Goal: Download file/media

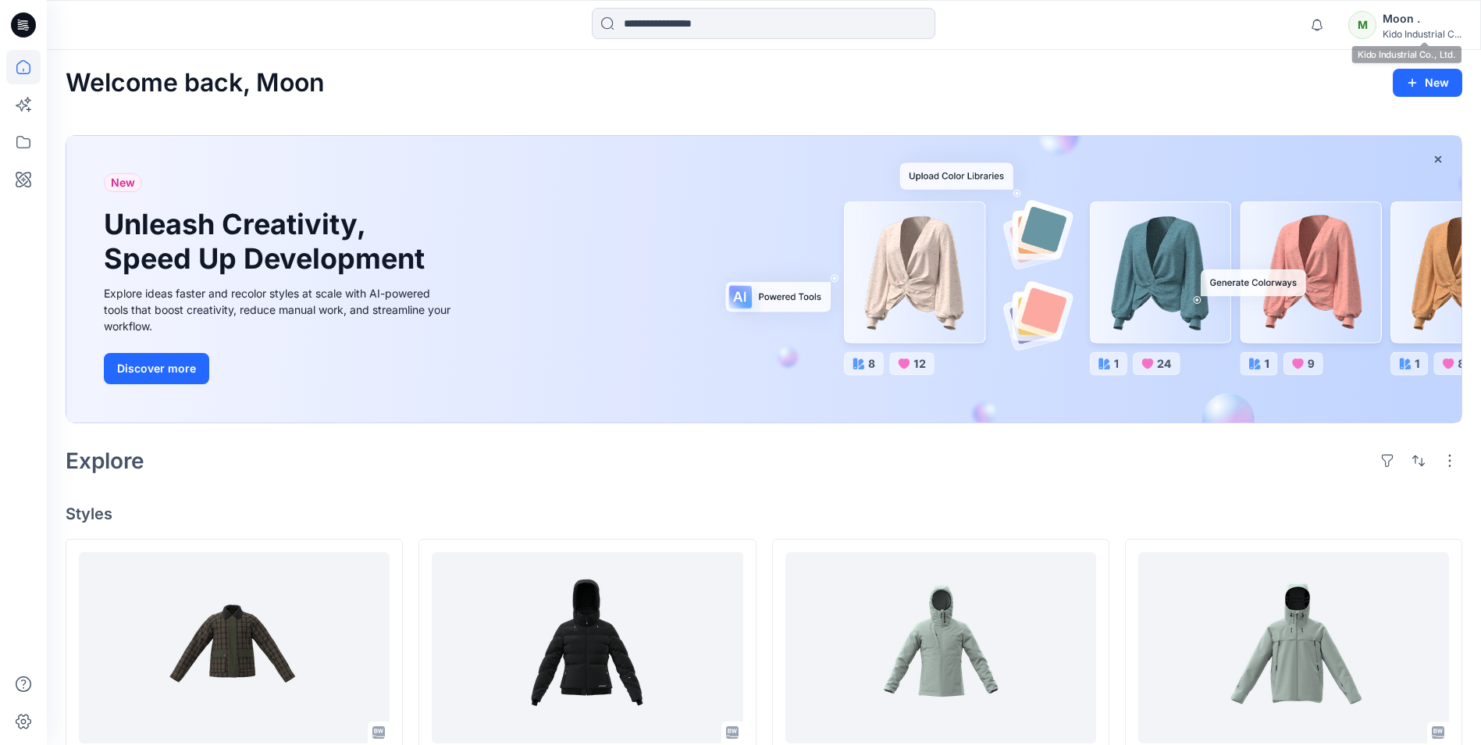
click at [1400, 24] on div "Moon ." at bounding box center [1421, 18] width 79 height 19
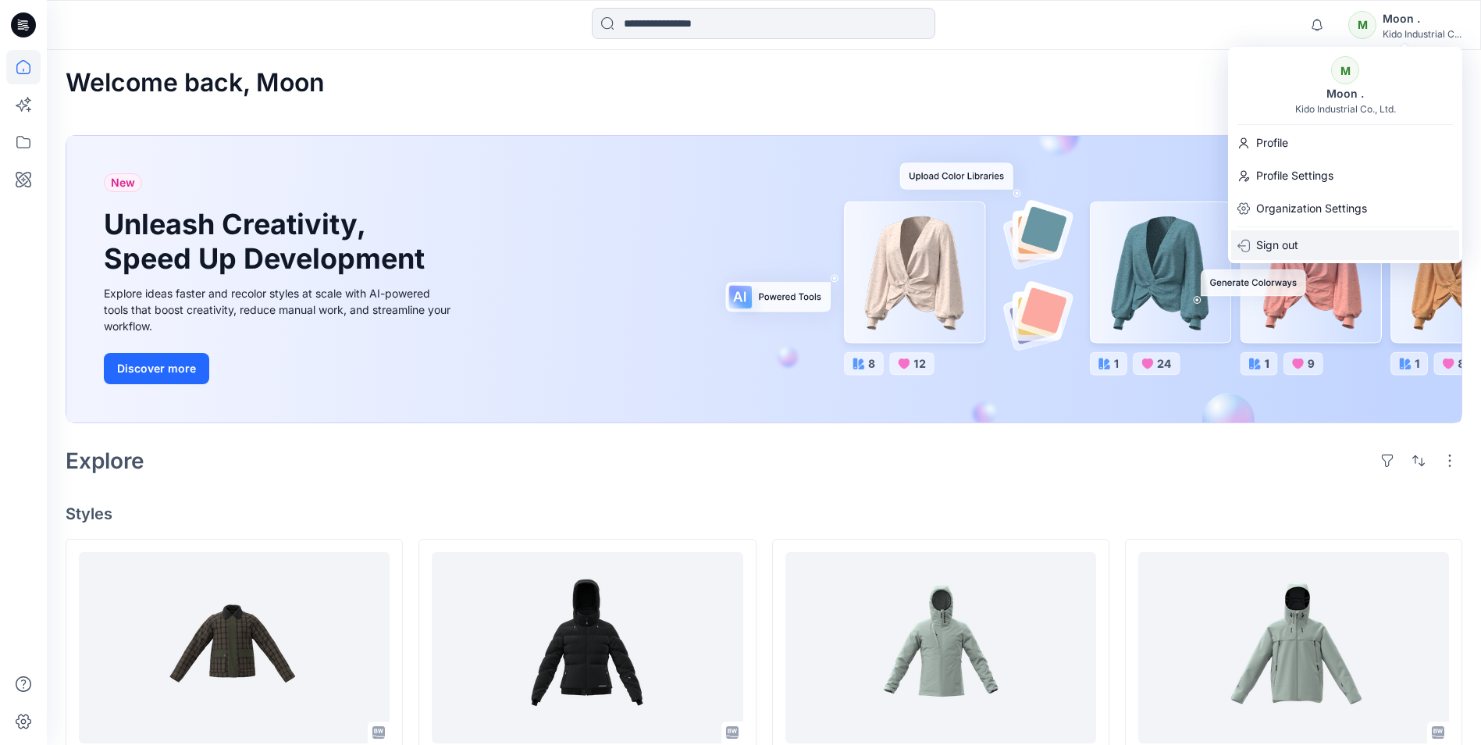
click at [1303, 247] on div "Sign out" at bounding box center [1345, 245] width 228 height 30
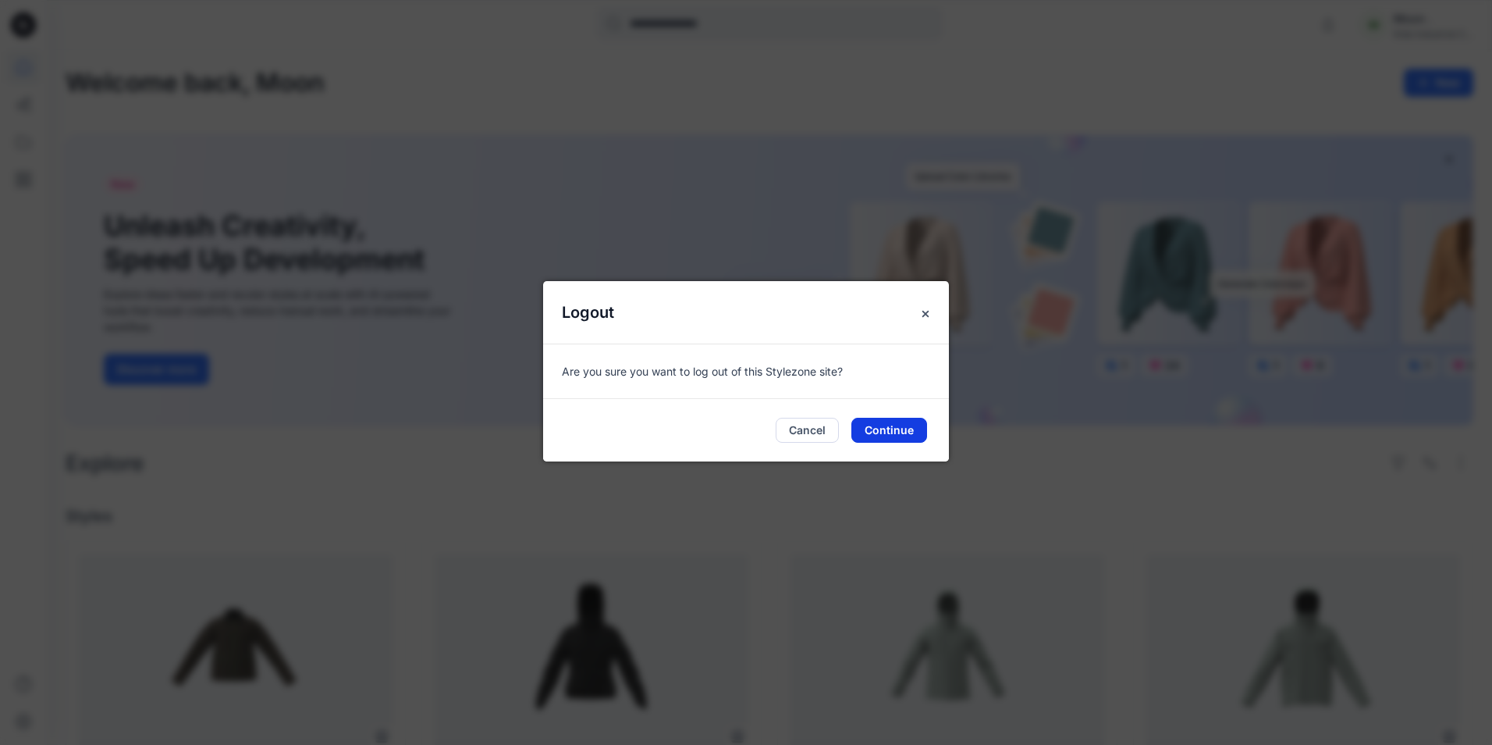
click at [872, 430] on button "Continue" at bounding box center [890, 430] width 76 height 25
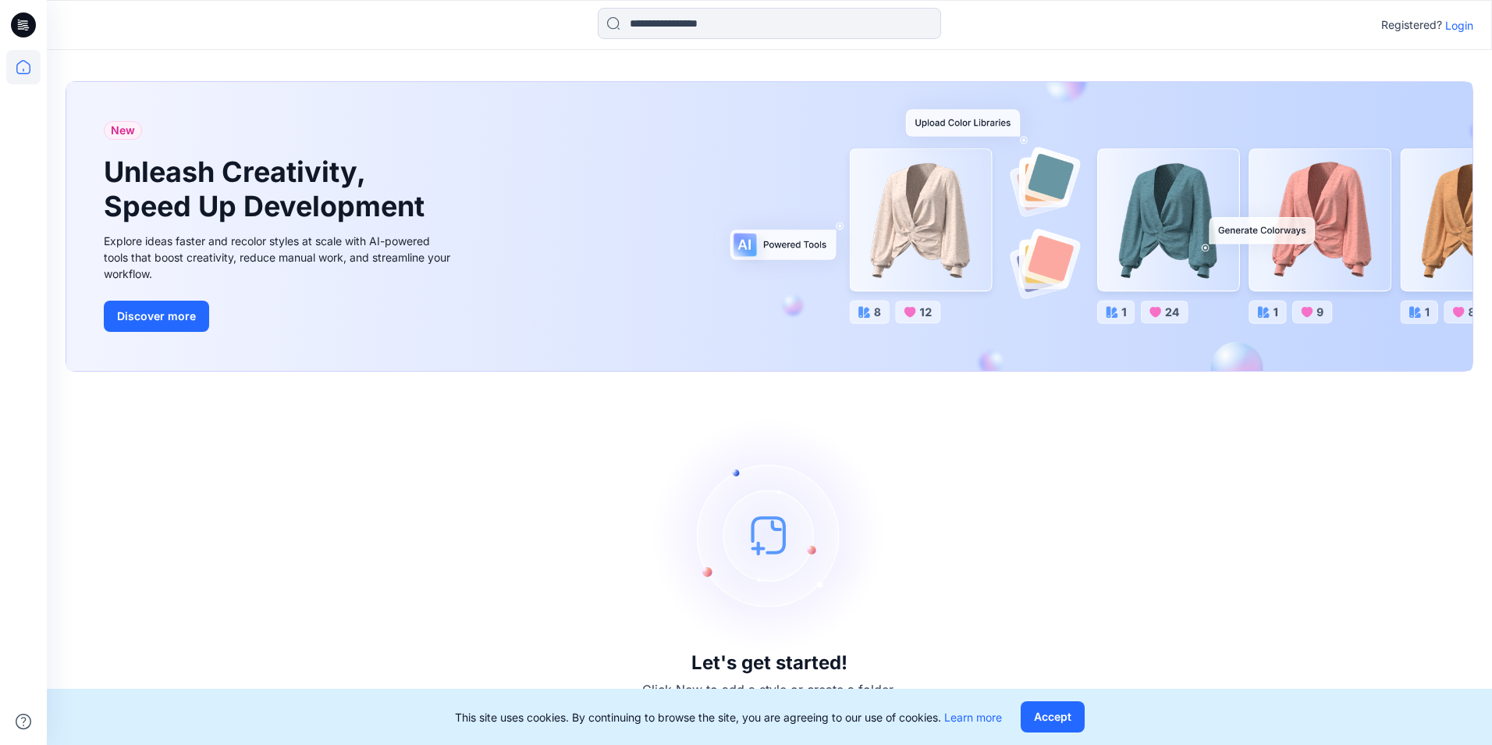
click at [1460, 27] on p "Login" at bounding box center [1460, 25] width 28 height 16
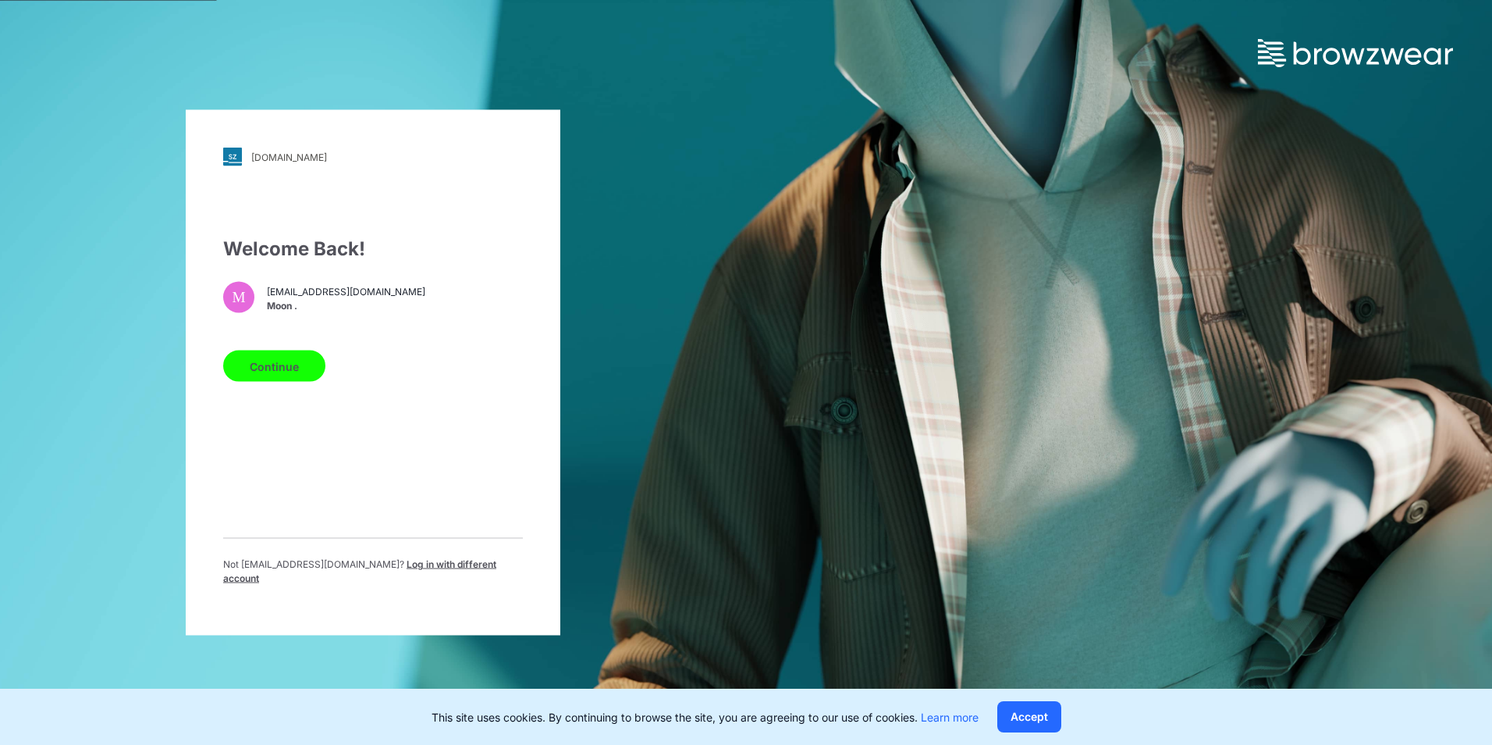
click at [400, 569] on span "Log in with different account" at bounding box center [359, 571] width 273 height 26
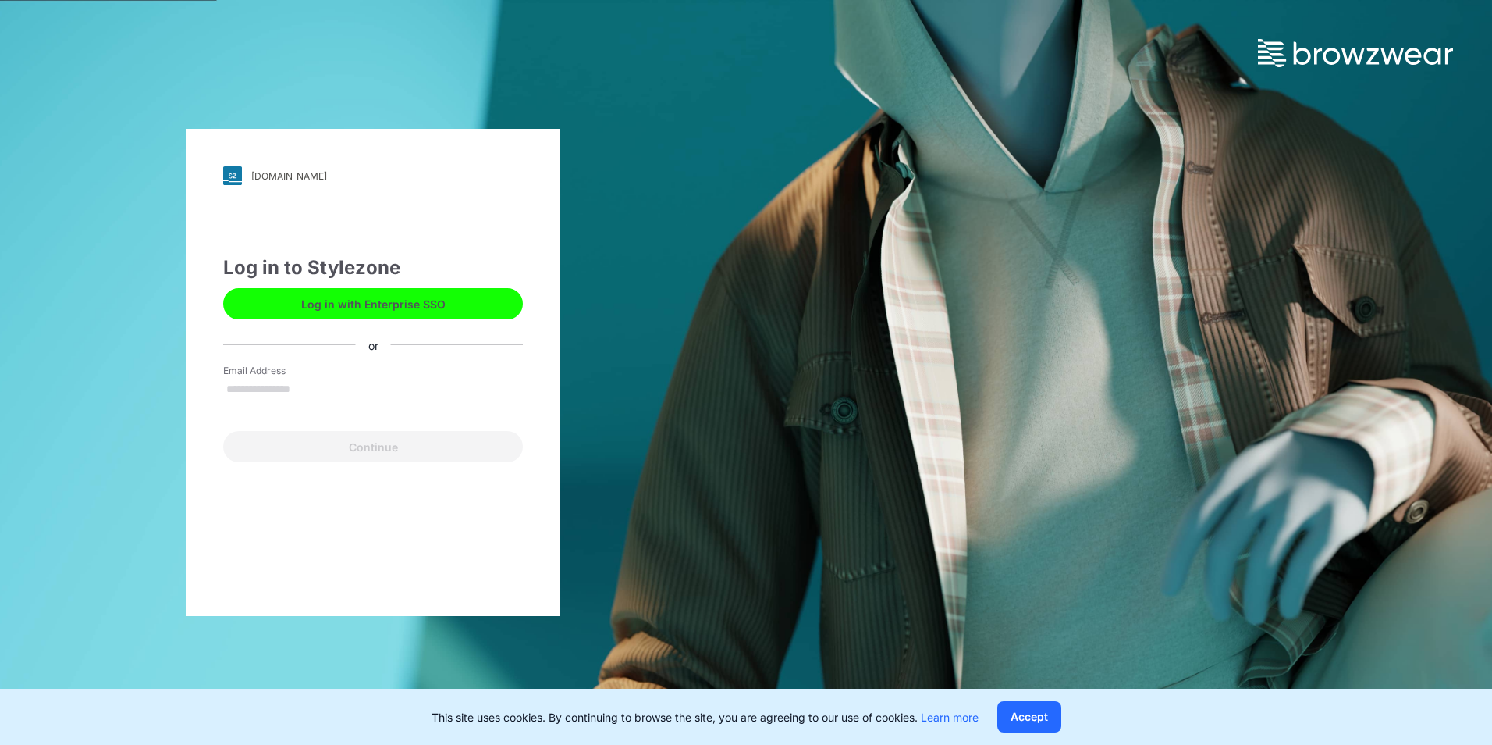
click at [322, 388] on input "Email Address" at bounding box center [373, 389] width 300 height 23
type input "**********"
click at [357, 389] on input "**********" at bounding box center [373, 389] width 300 height 23
drag, startPoint x: 360, startPoint y: 386, endPoint x: 170, endPoint y: 398, distance: 190.0
click at [170, 398] on div "**********" at bounding box center [373, 372] width 746 height 745
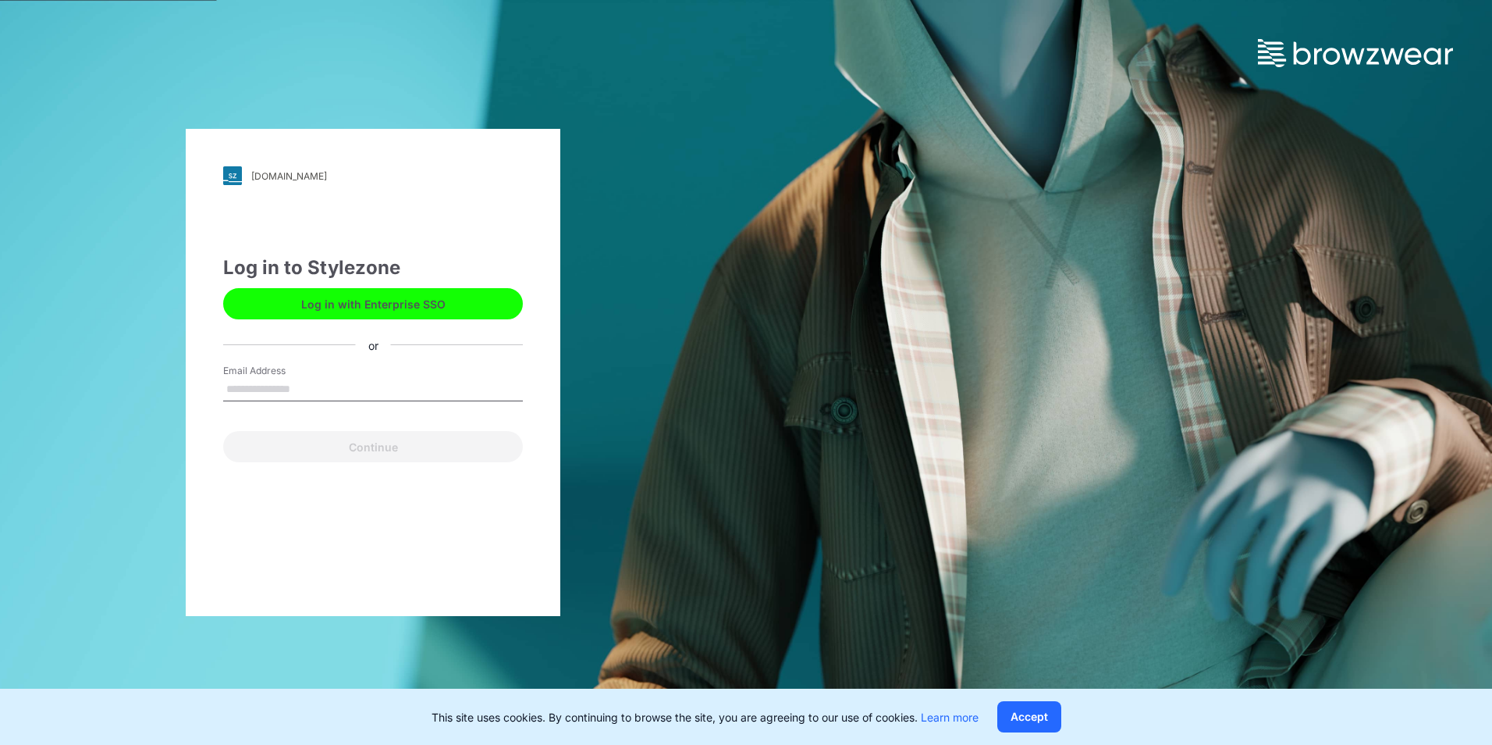
click at [338, 395] on input "Email Address" at bounding box center [373, 389] width 300 height 23
click at [337, 394] on input "Email Address" at bounding box center [373, 389] width 300 height 23
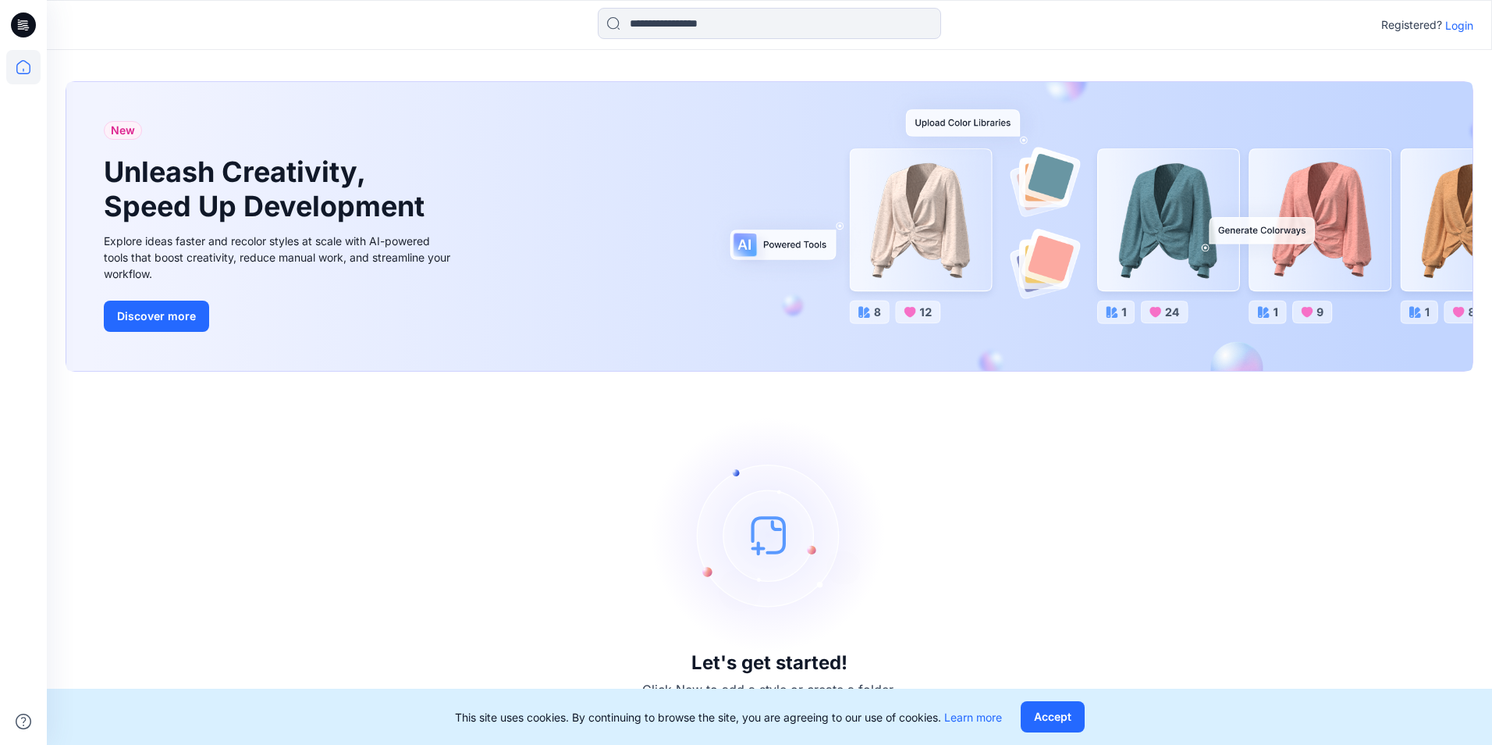
click at [1463, 22] on p "Login" at bounding box center [1460, 25] width 28 height 16
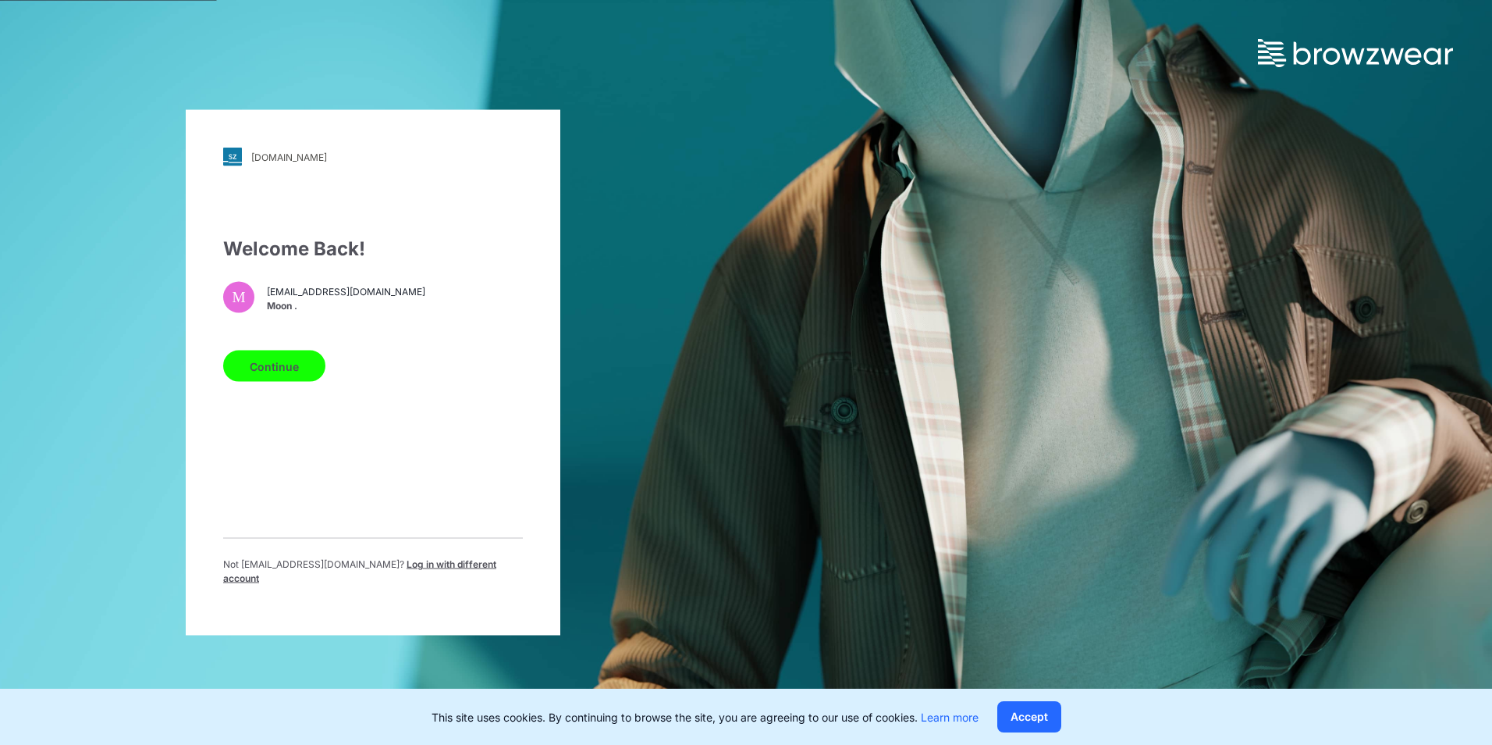
click at [400, 575] on span "Log in with different account" at bounding box center [359, 571] width 273 height 26
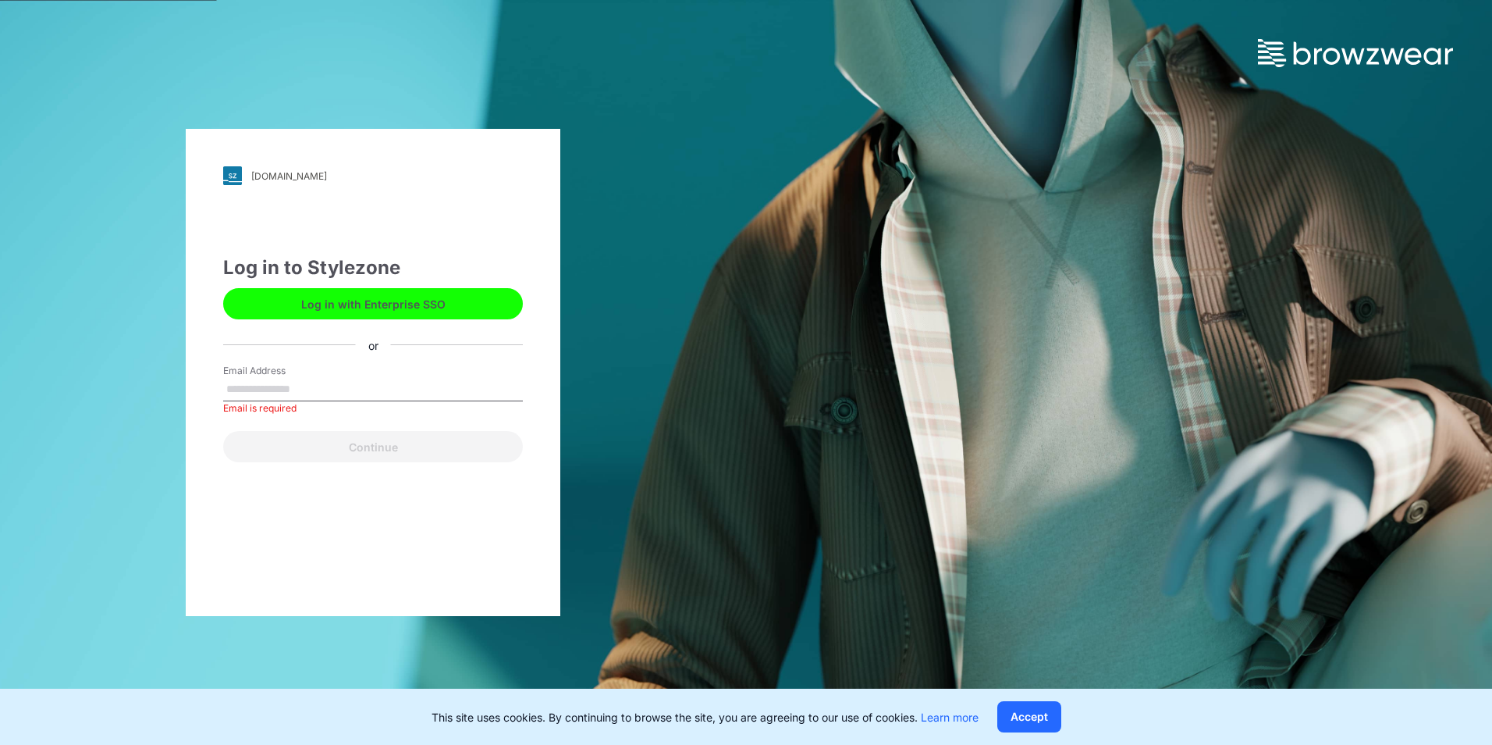
click at [345, 374] on div "Email Address Email is required" at bounding box center [373, 387] width 300 height 47
click at [336, 387] on input "Email Address" at bounding box center [373, 389] width 300 height 23
click at [337, 387] on input "Email Address" at bounding box center [373, 389] width 300 height 23
type input "**********"
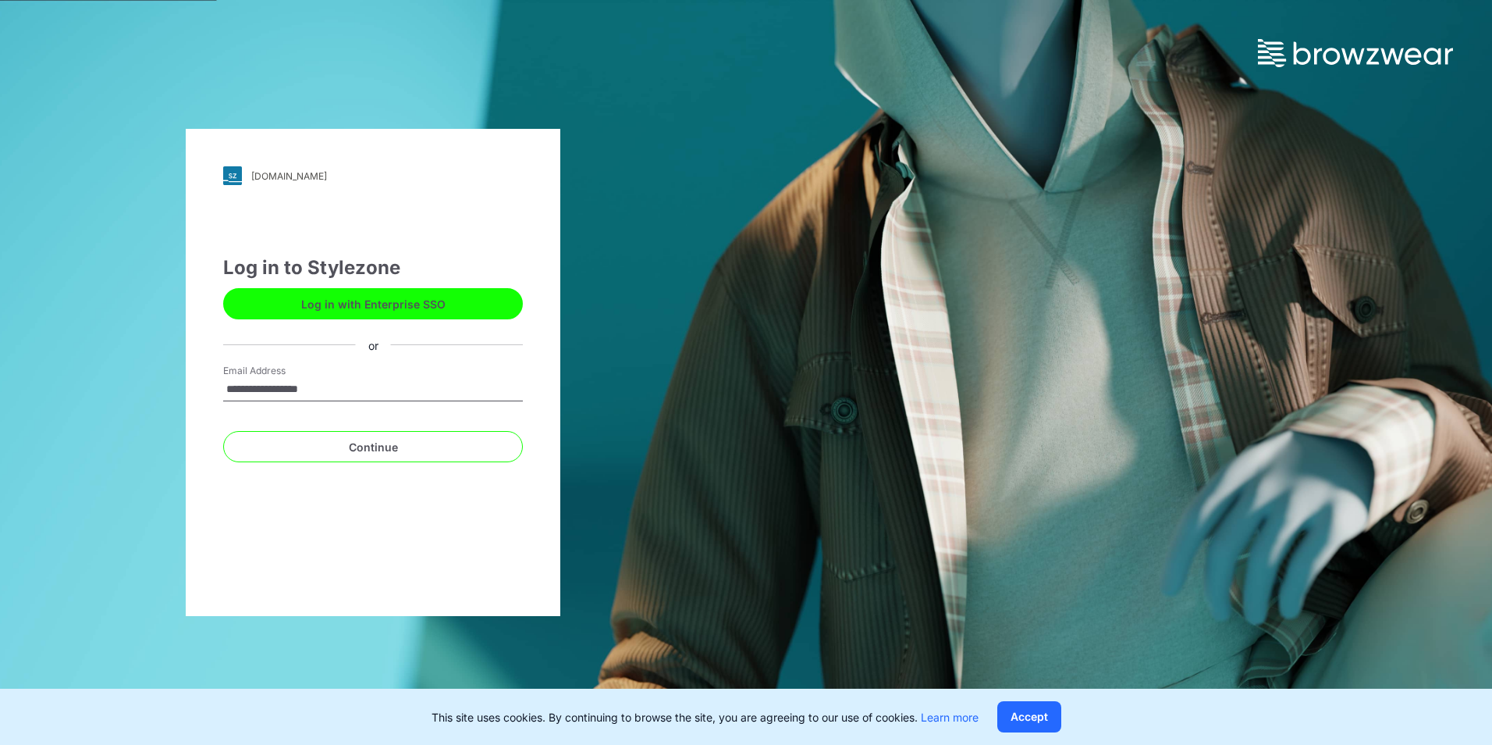
click at [223, 431] on button "Continue" at bounding box center [373, 446] width 300 height 31
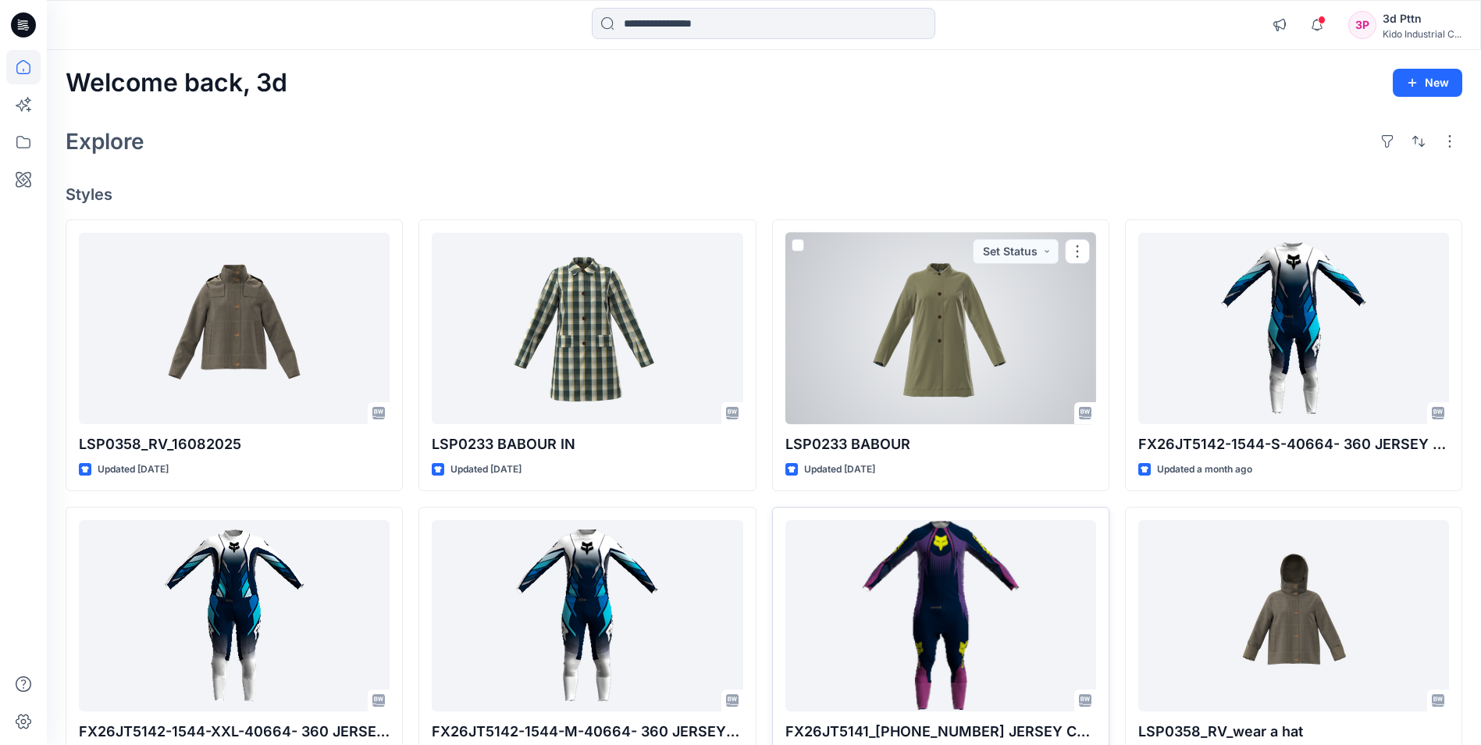
scroll to position [396, 0]
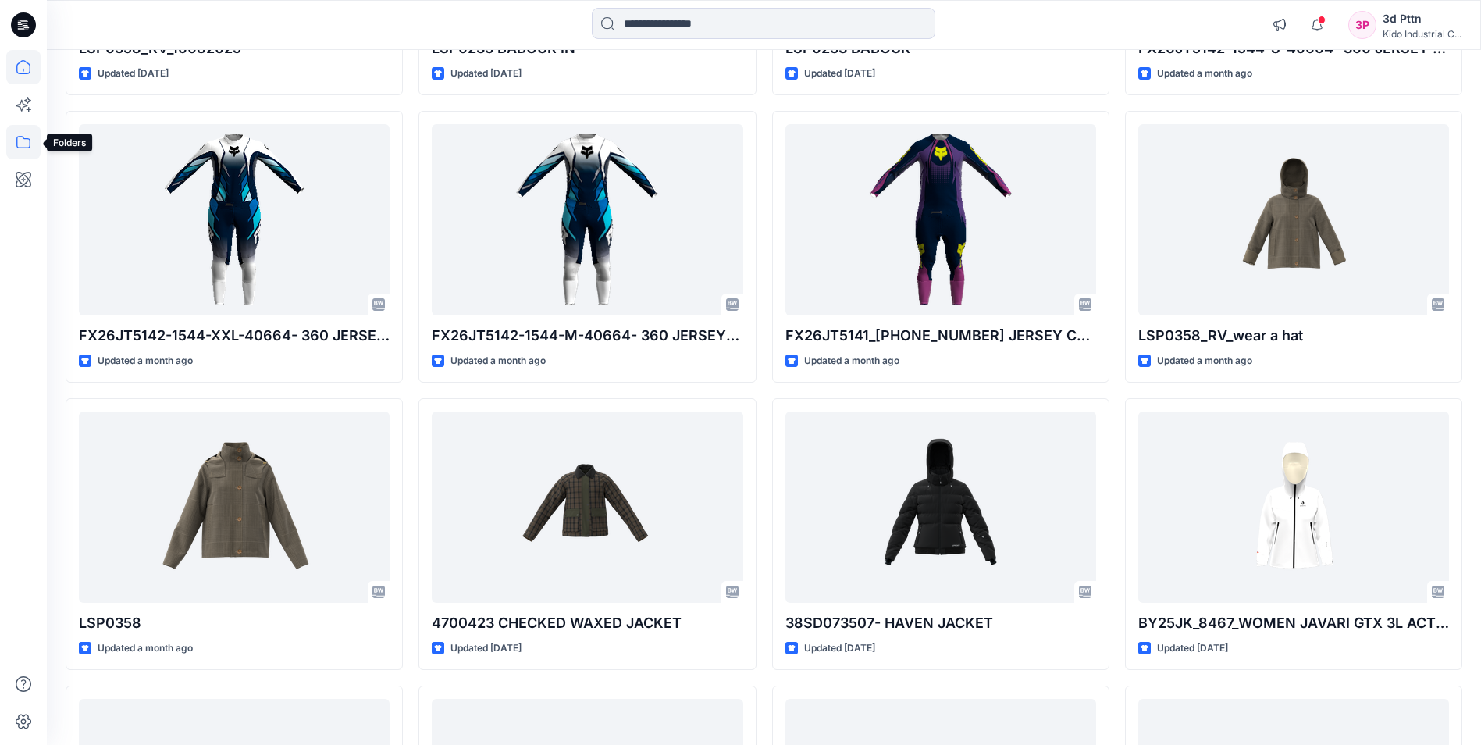
click at [30, 139] on icon at bounding box center [23, 142] width 14 height 12
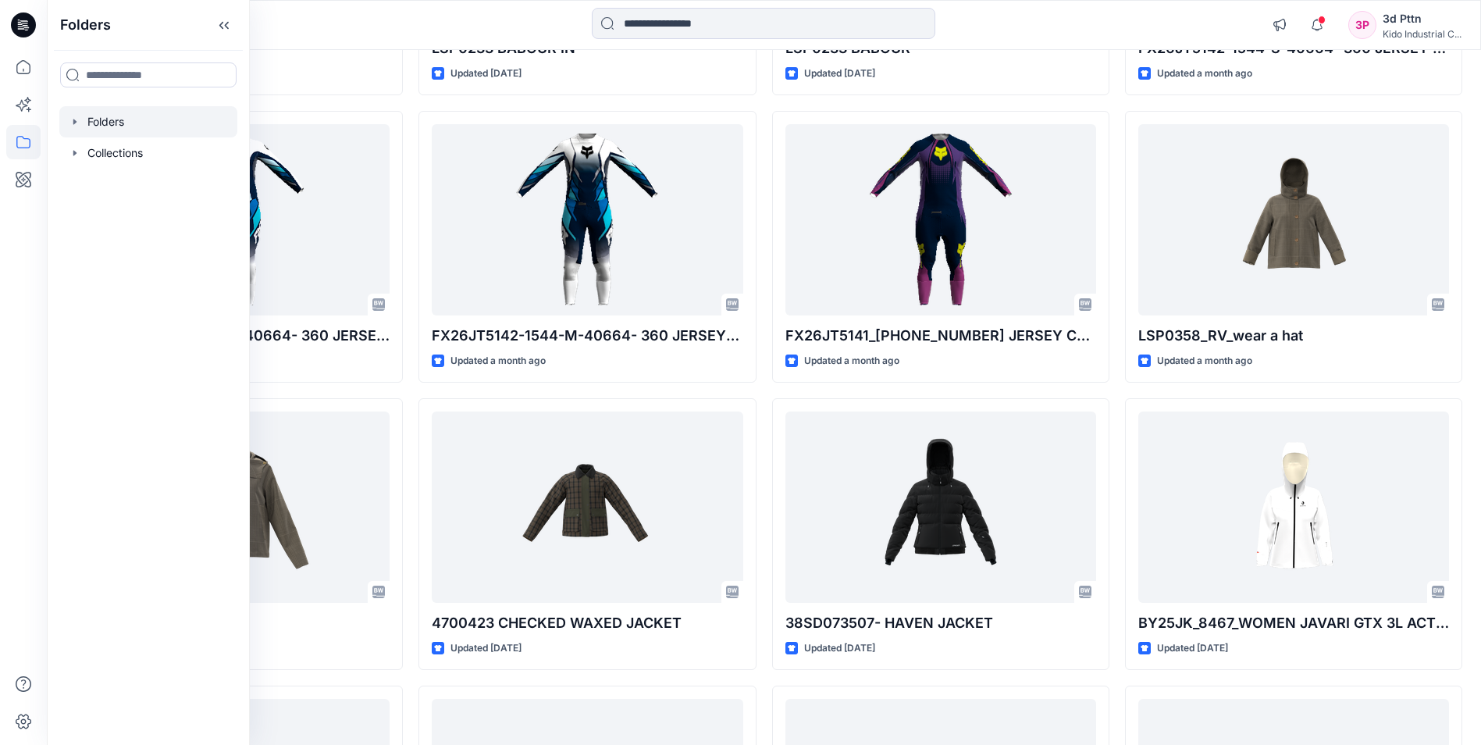
click at [134, 123] on div at bounding box center [148, 121] width 178 height 31
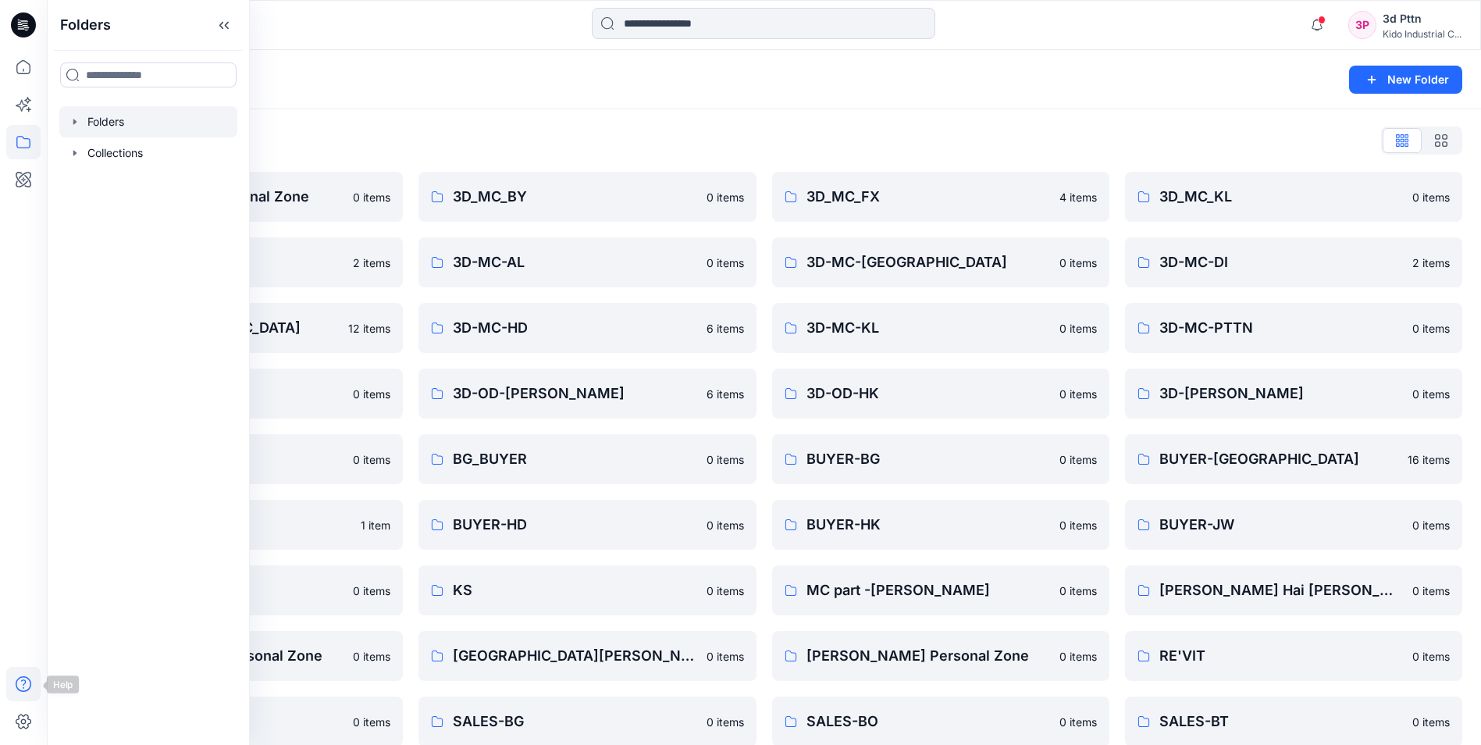
click at [30, 673] on icon at bounding box center [23, 684] width 34 height 34
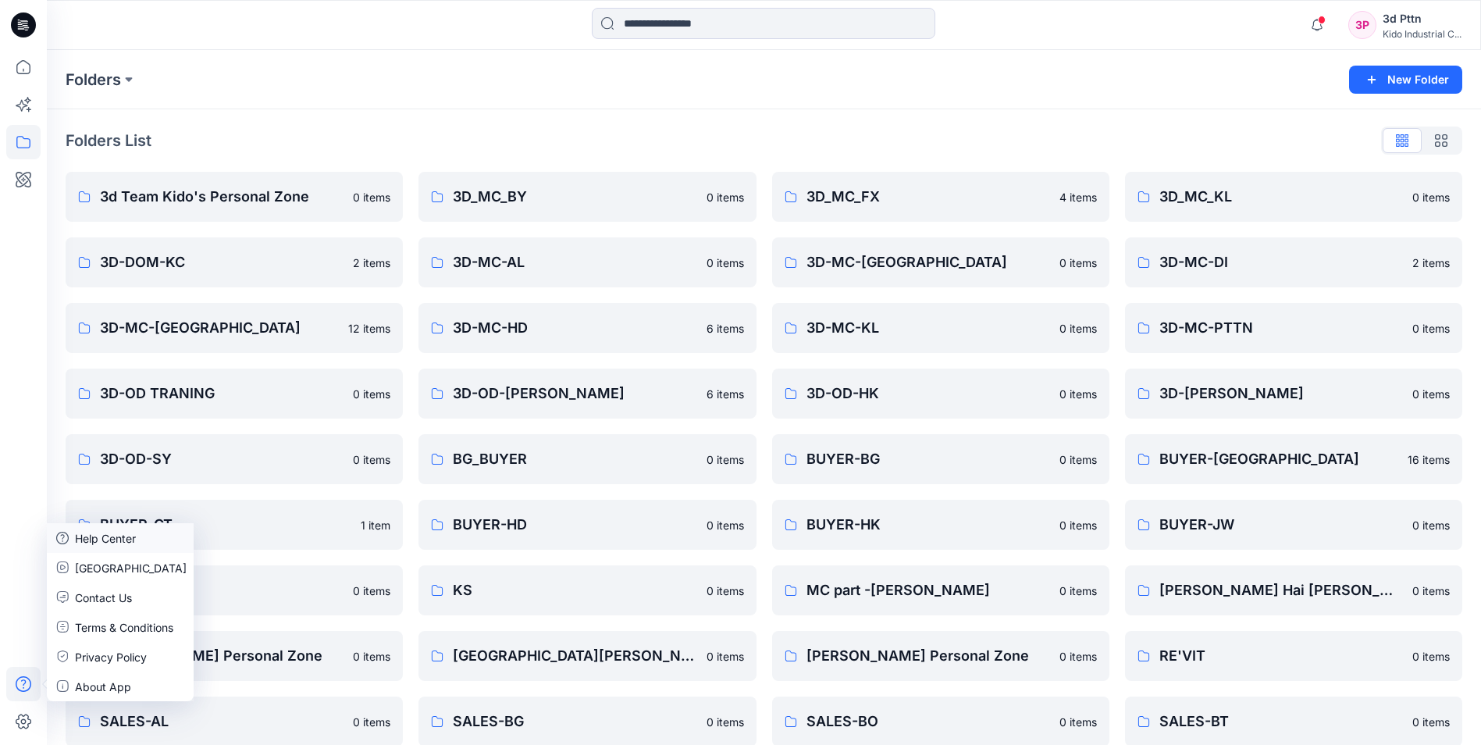
click at [139, 547] on div "Help Center" at bounding box center [120, 538] width 147 height 30
click at [118, 512] on link "BUYER-GT 1 item" at bounding box center [234, 525] width 337 height 50
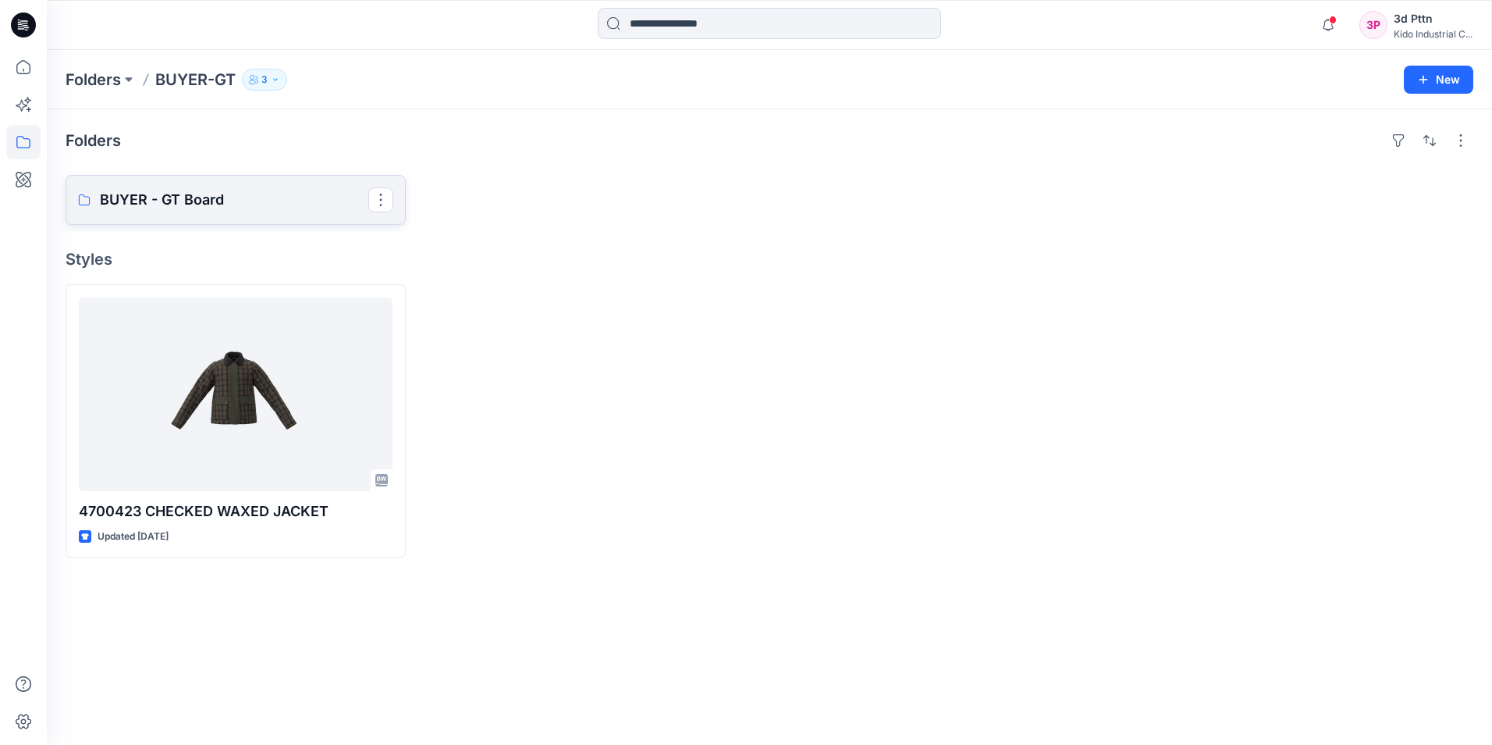
click at [248, 197] on p "BUYER - GT Board" at bounding box center [234, 200] width 269 height 22
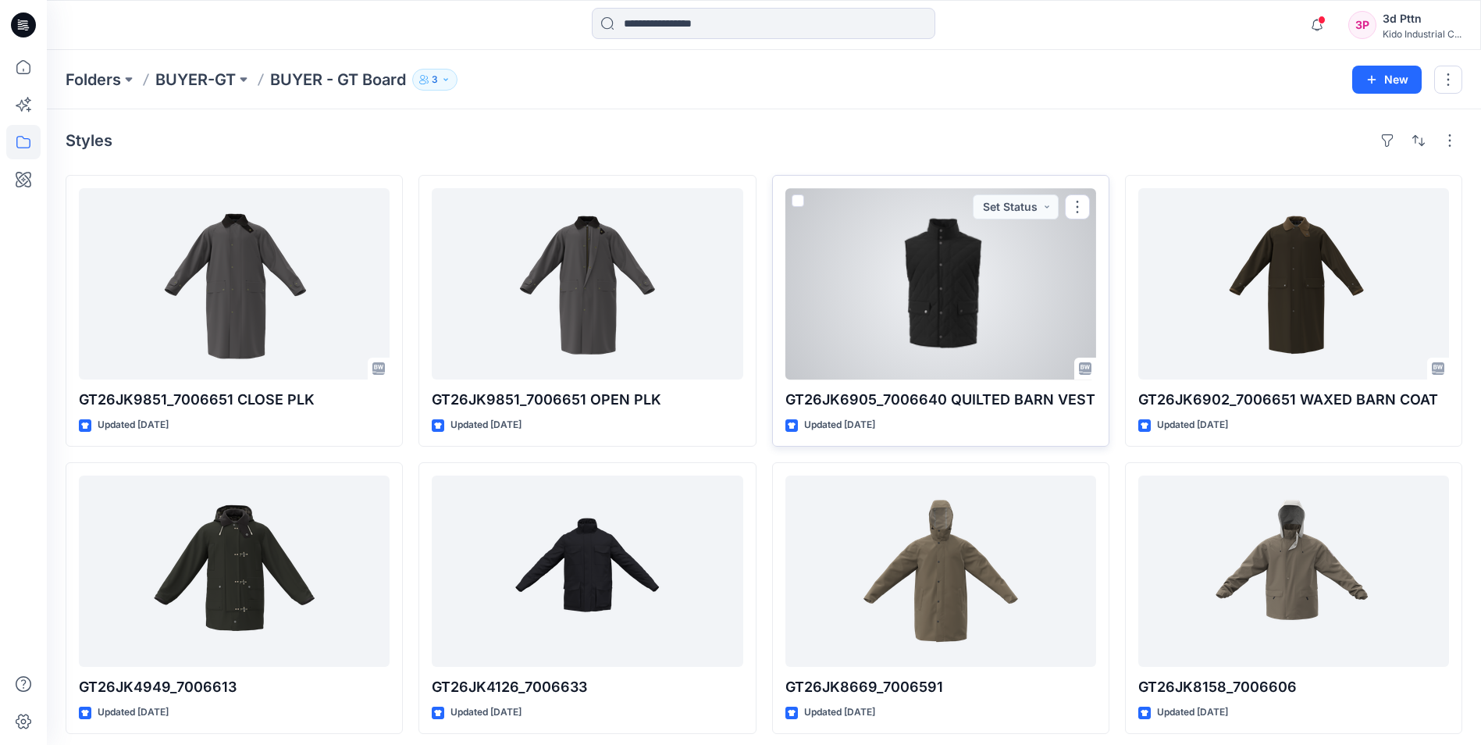
click at [967, 294] on div at bounding box center [940, 283] width 311 height 191
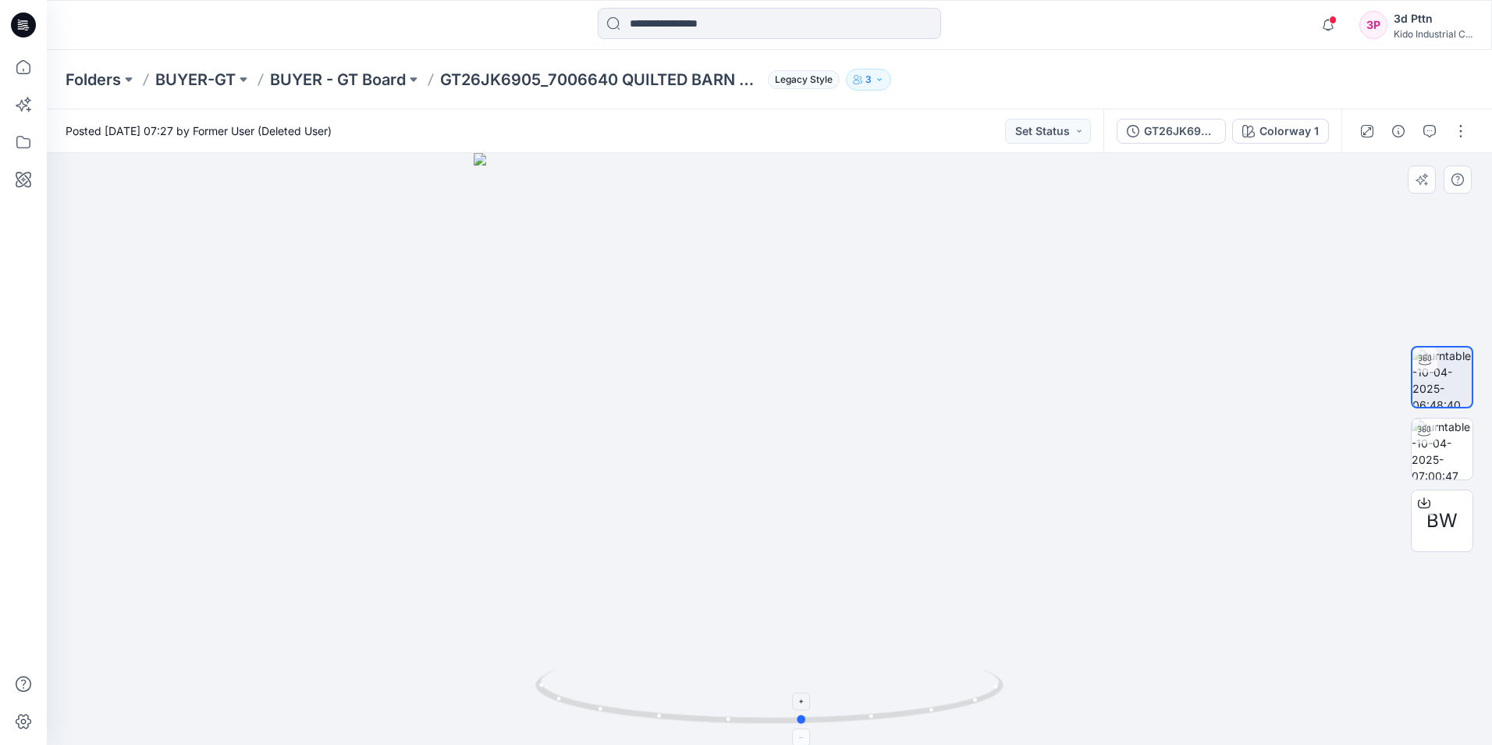
drag, startPoint x: 887, startPoint y: 716, endPoint x: 921, endPoint y: 719, distance: 33.7
click at [921, 719] on icon at bounding box center [771, 698] width 472 height 59
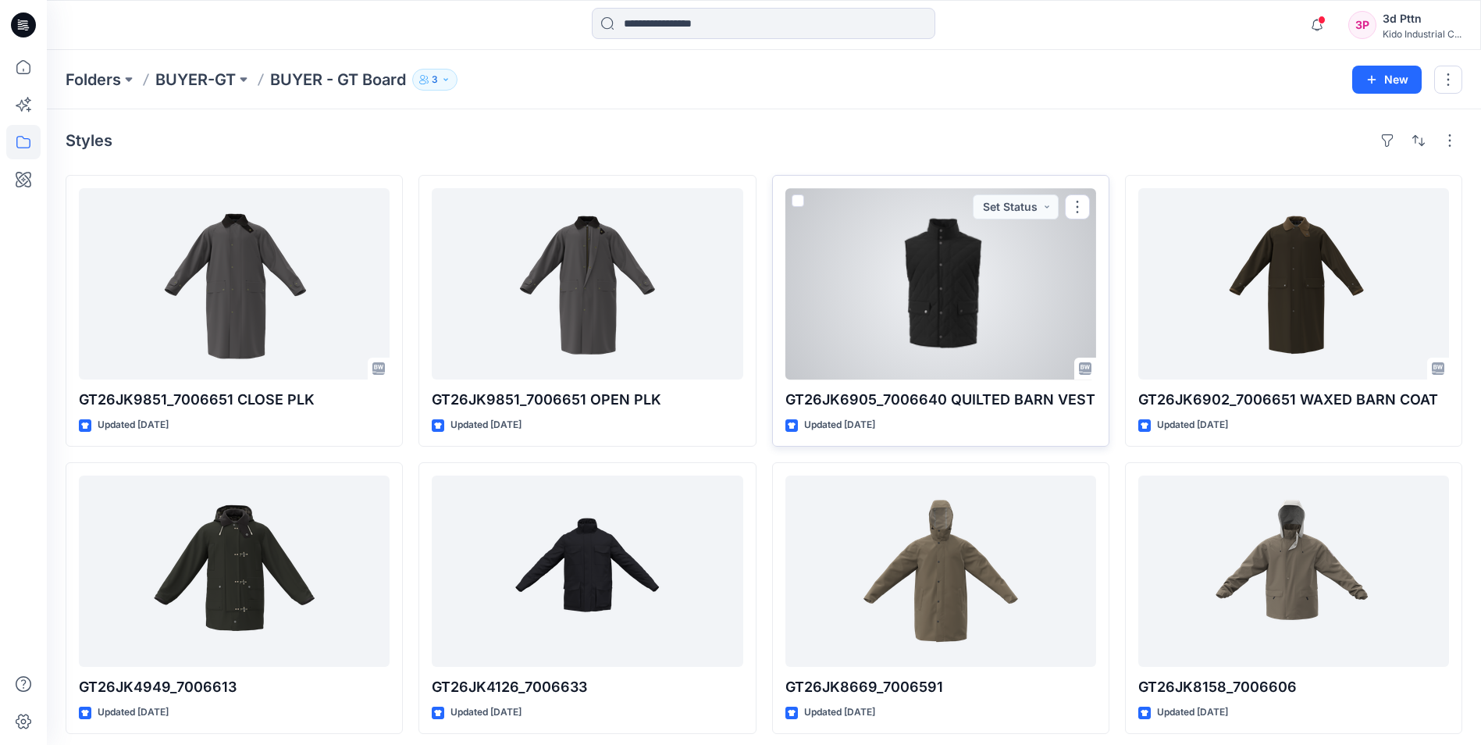
click at [1030, 338] on div at bounding box center [940, 283] width 311 height 191
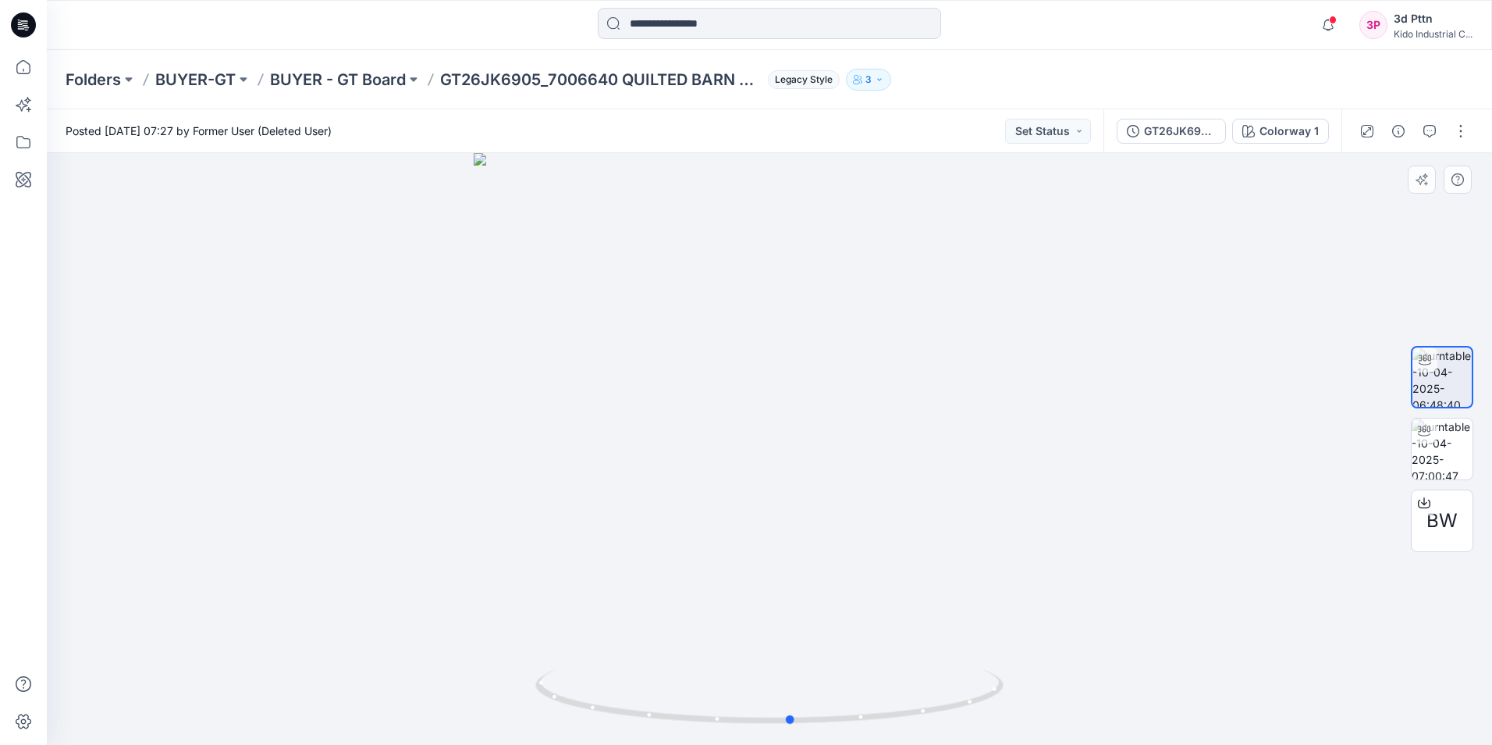
drag, startPoint x: 941, startPoint y: 711, endPoint x: 495, endPoint y: 686, distance: 447.2
click at [495, 686] on div at bounding box center [770, 449] width 1446 height 592
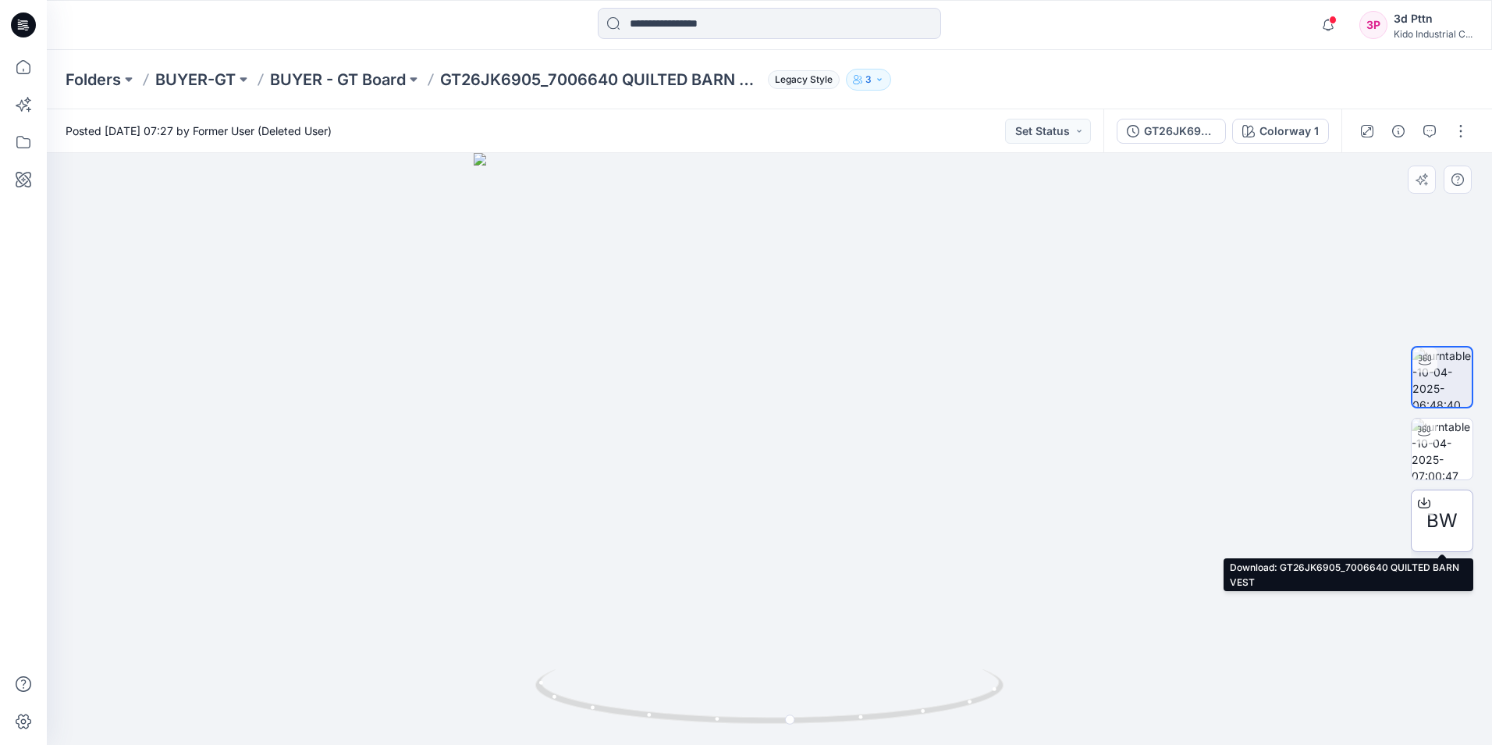
click at [1428, 499] on icon at bounding box center [1424, 502] width 12 height 12
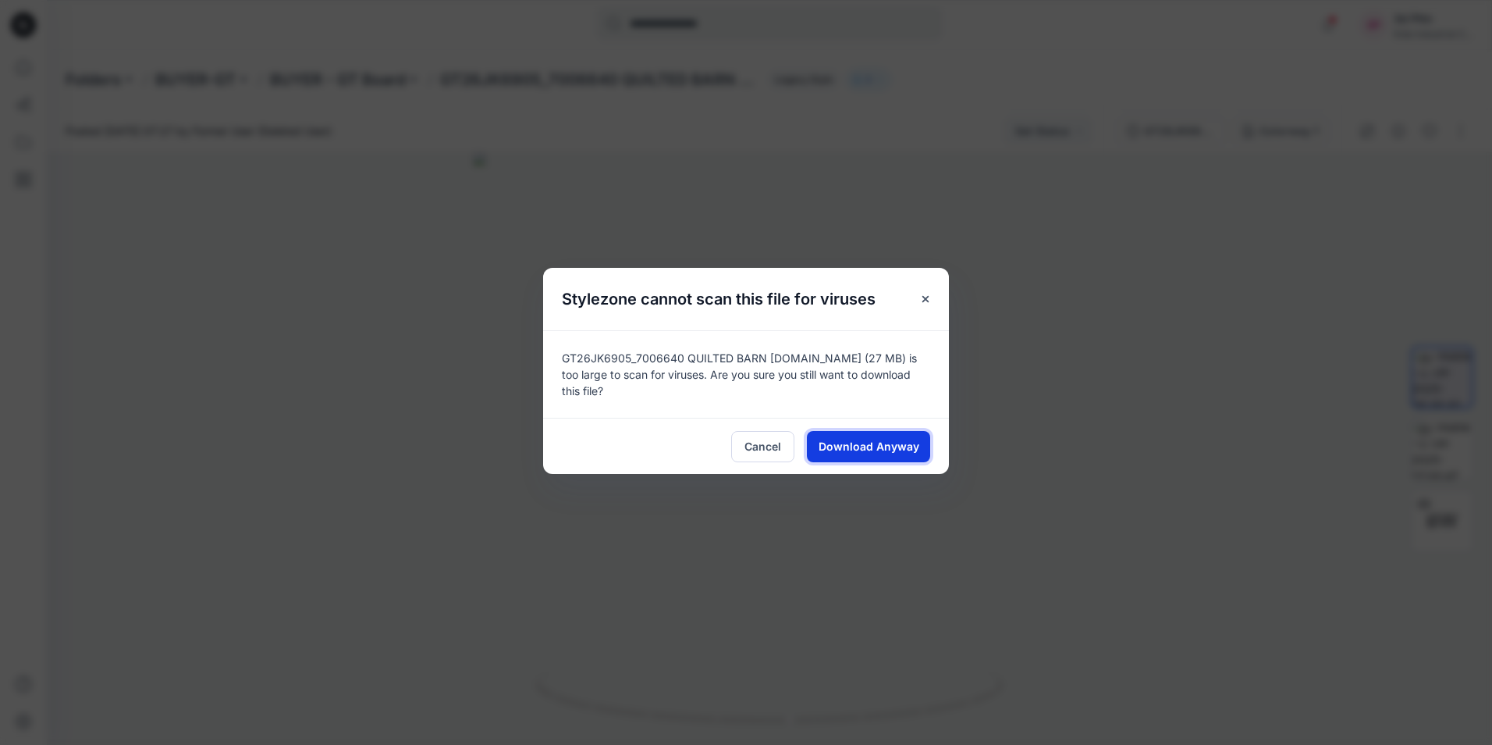
click at [891, 438] on span "Download Anyway" at bounding box center [869, 446] width 101 height 16
